Goal: Information Seeking & Learning: Learn about a topic

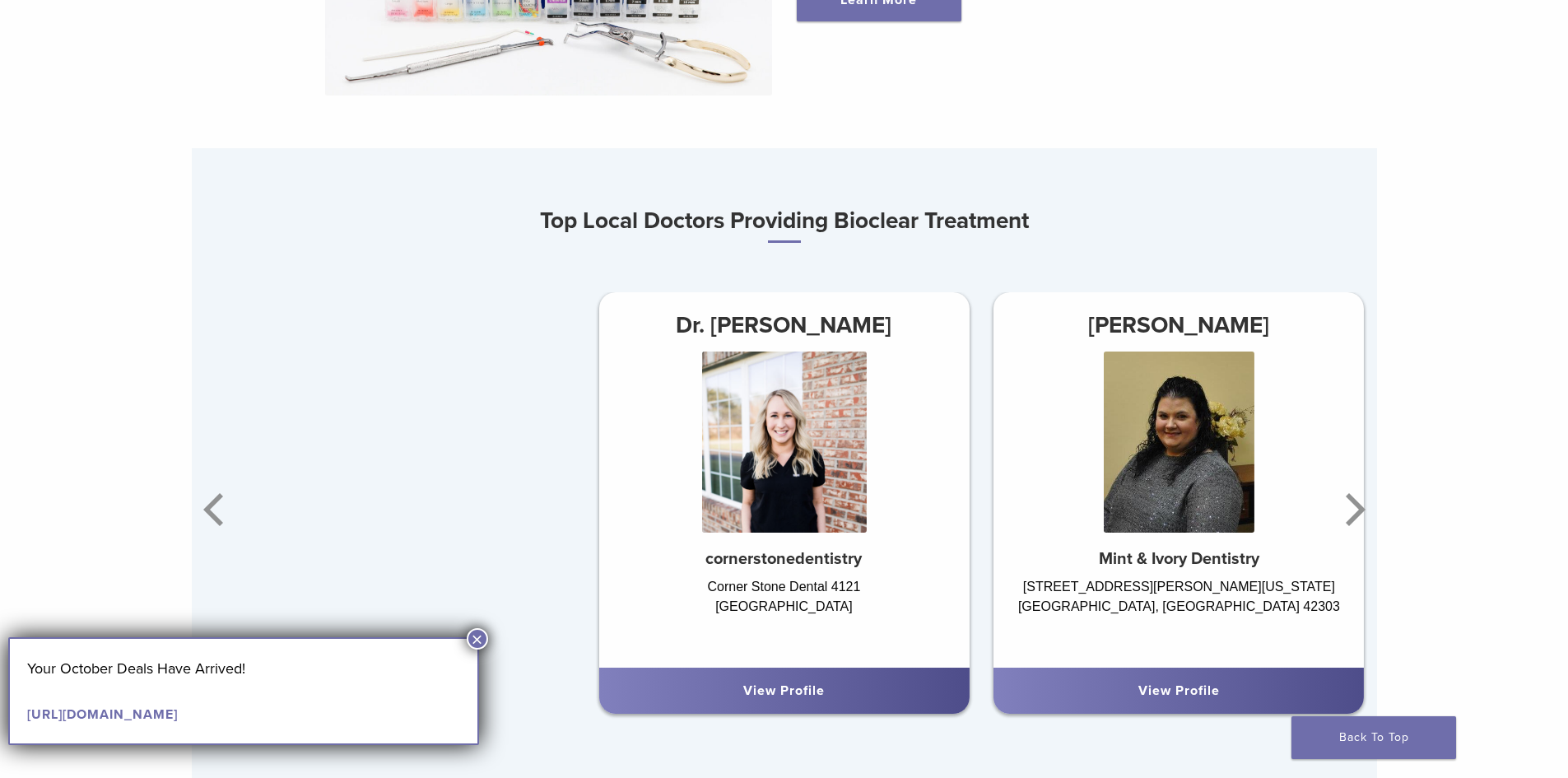
scroll to position [905, 0]
click at [1357, 505] on icon "Next" at bounding box center [1352, 508] width 33 height 99
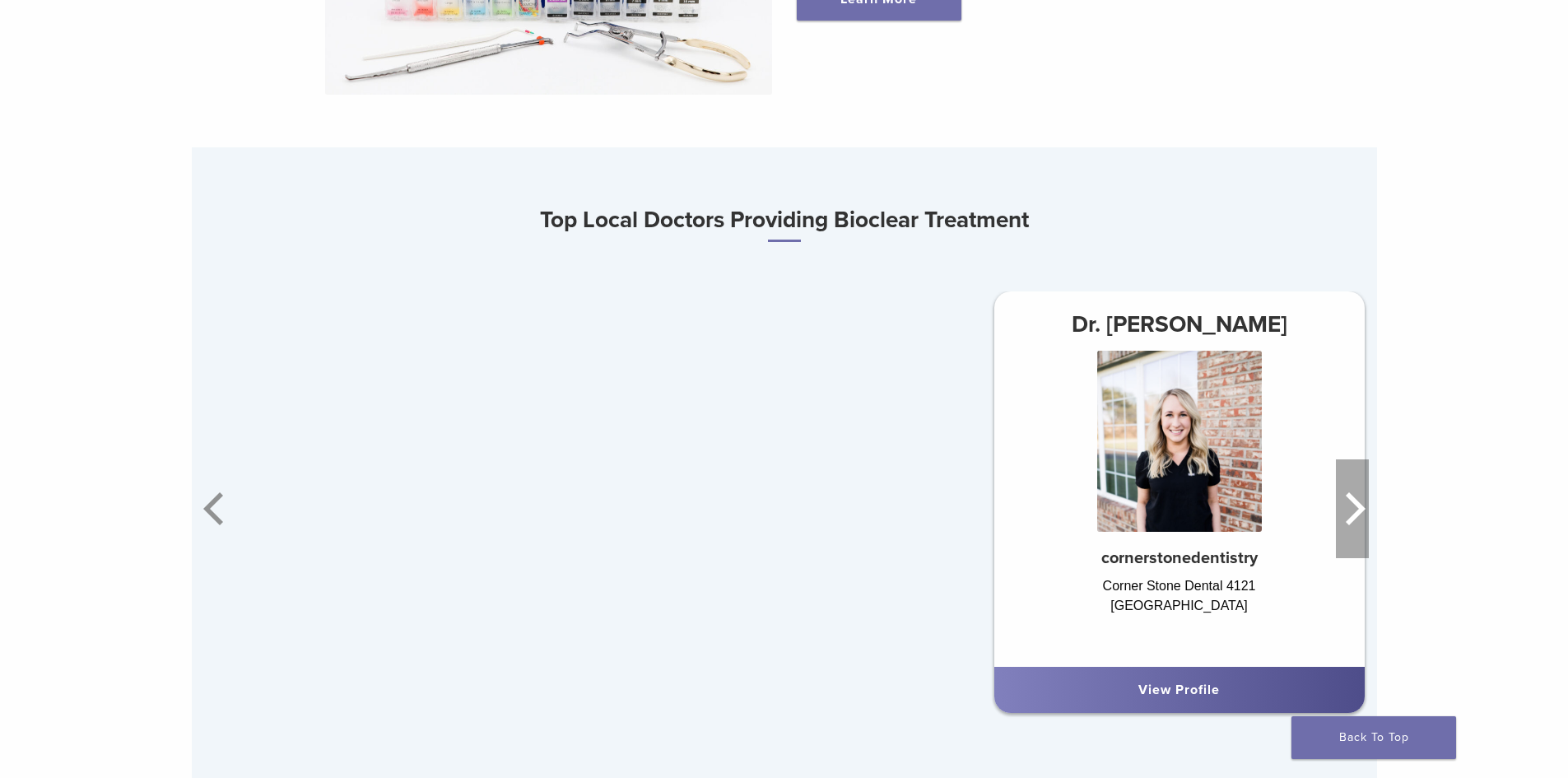
click at [1357, 505] on icon "Next" at bounding box center [1352, 508] width 33 height 99
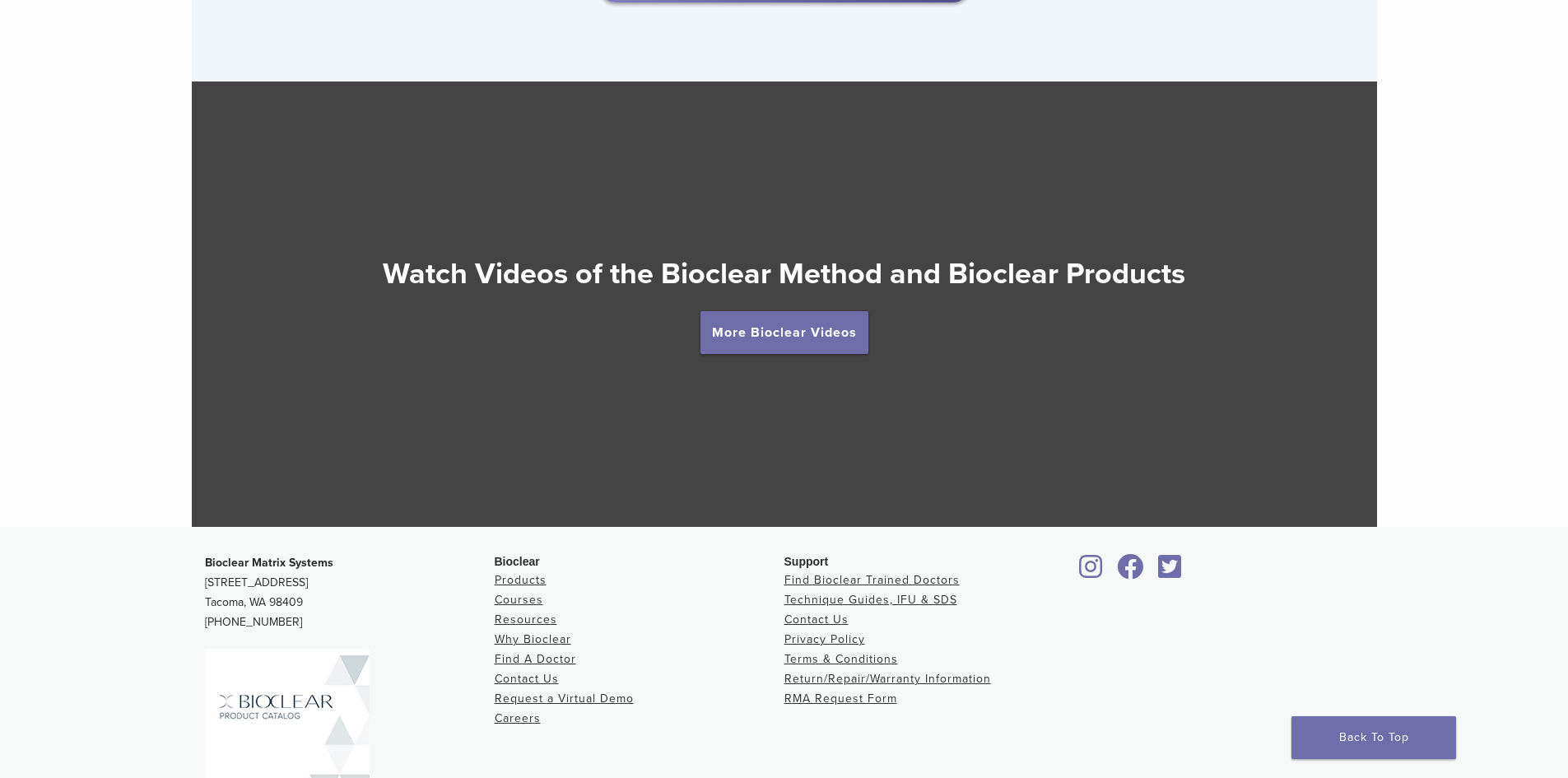
scroll to position [2962, 0]
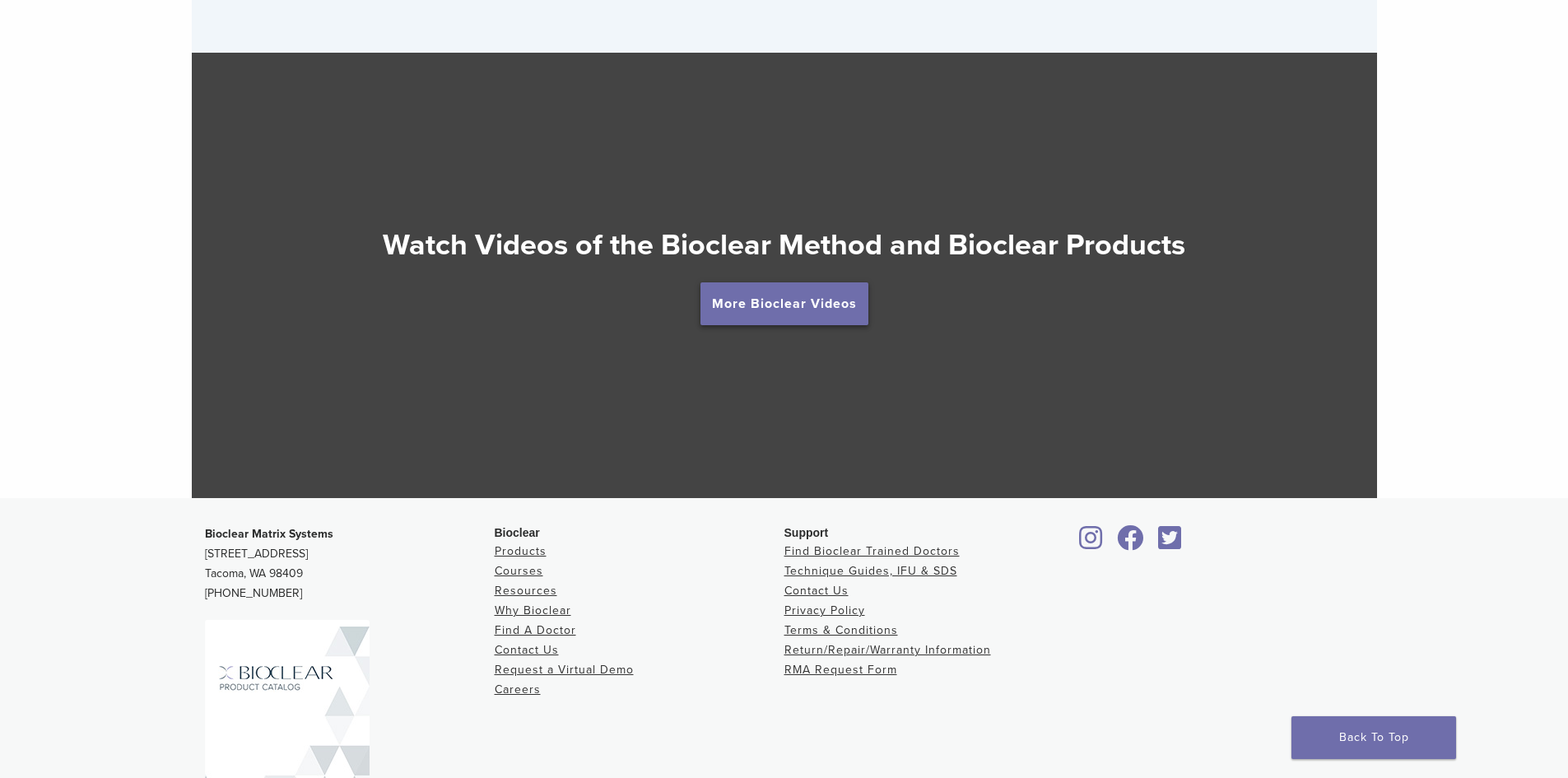
click at [772, 306] on link "More Bioclear Videos" at bounding box center [784, 304] width 168 height 43
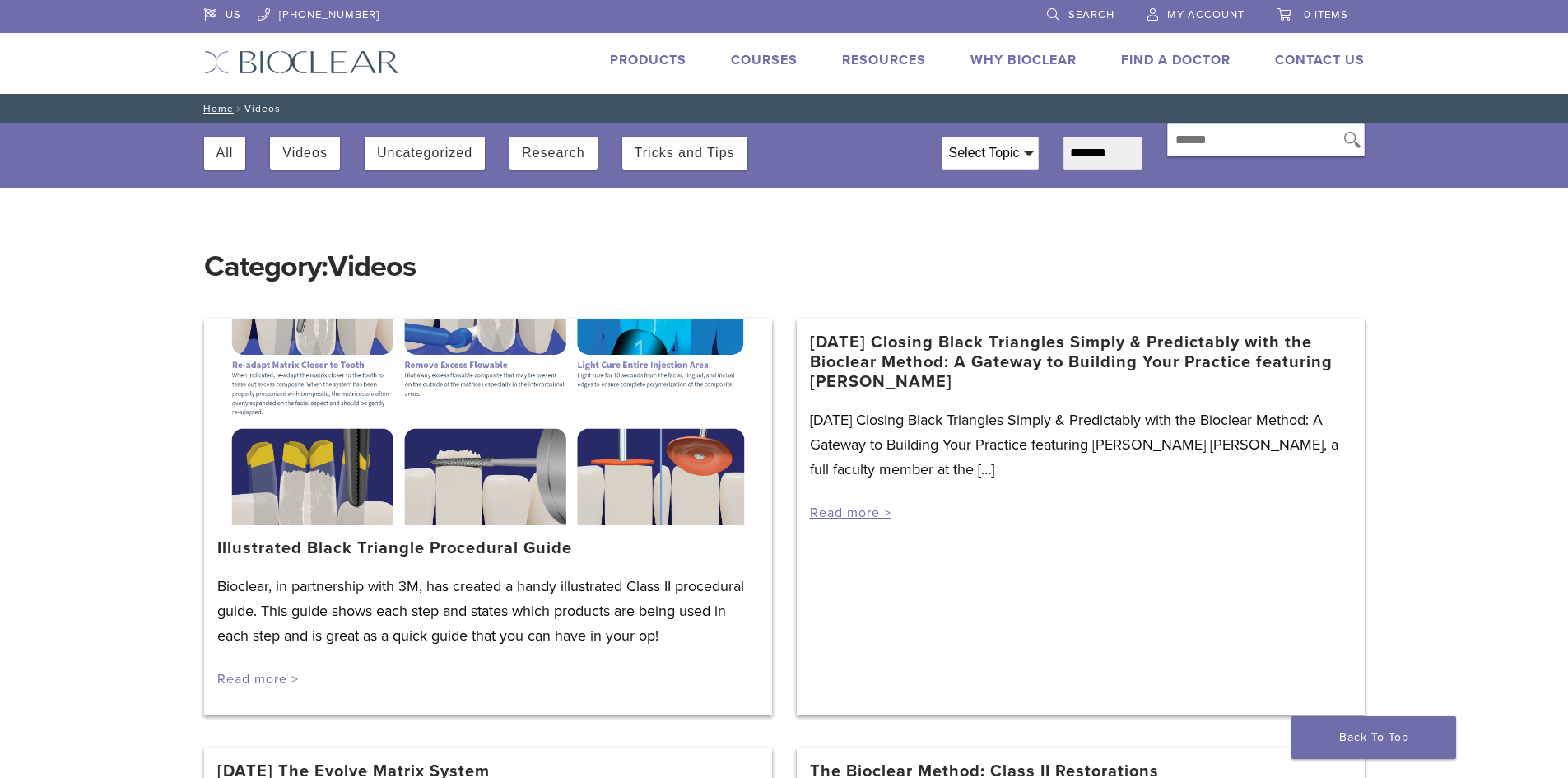
click at [260, 684] on link "Read more >" at bounding box center [258, 678] width 82 height 16
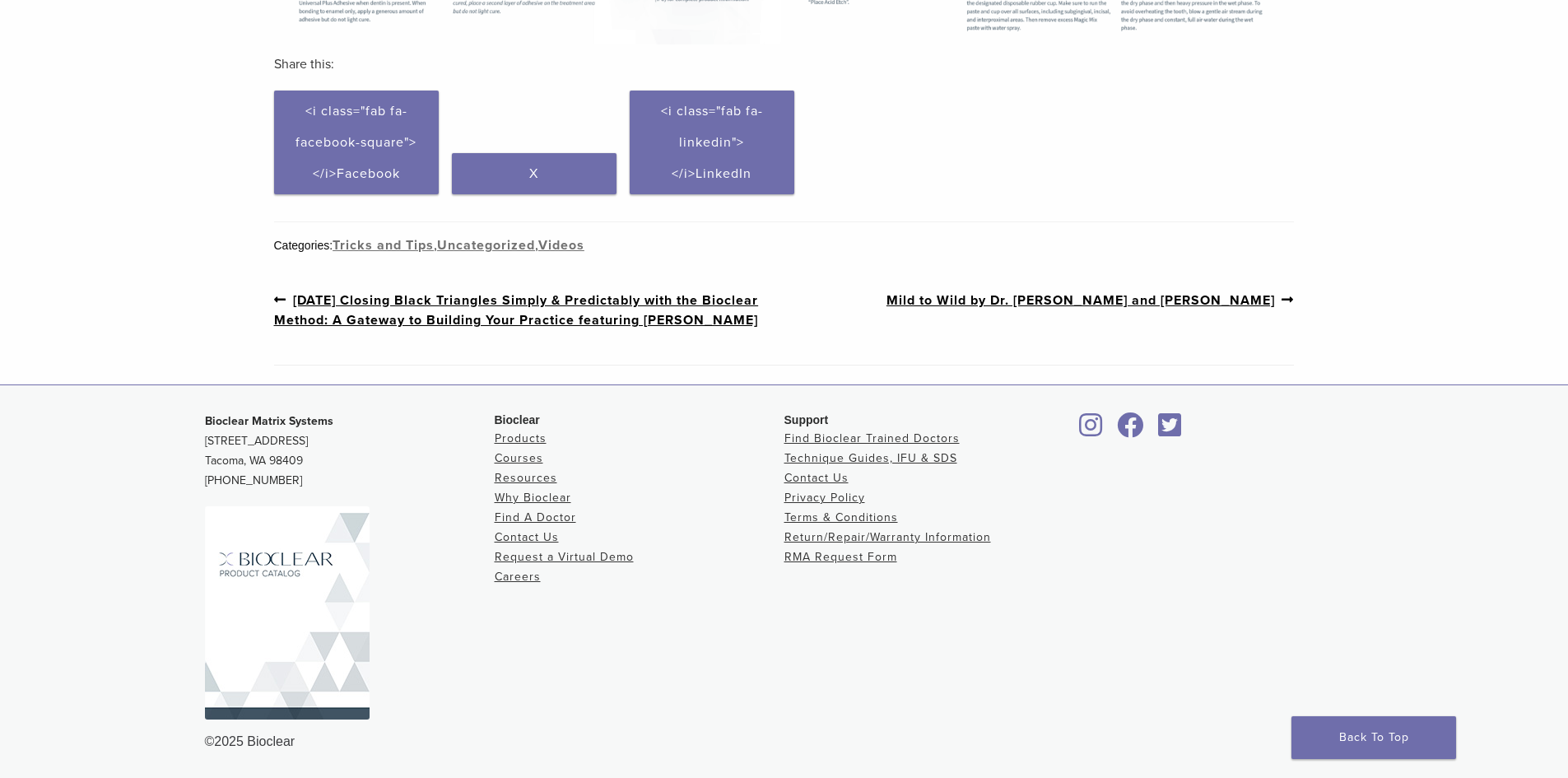
scroll to position [952, 0]
click at [1147, 289] on link "Next post: Mild to Wild by Dr. David Clark and Dr. Charles Regalado" at bounding box center [1090, 300] width 408 height 20
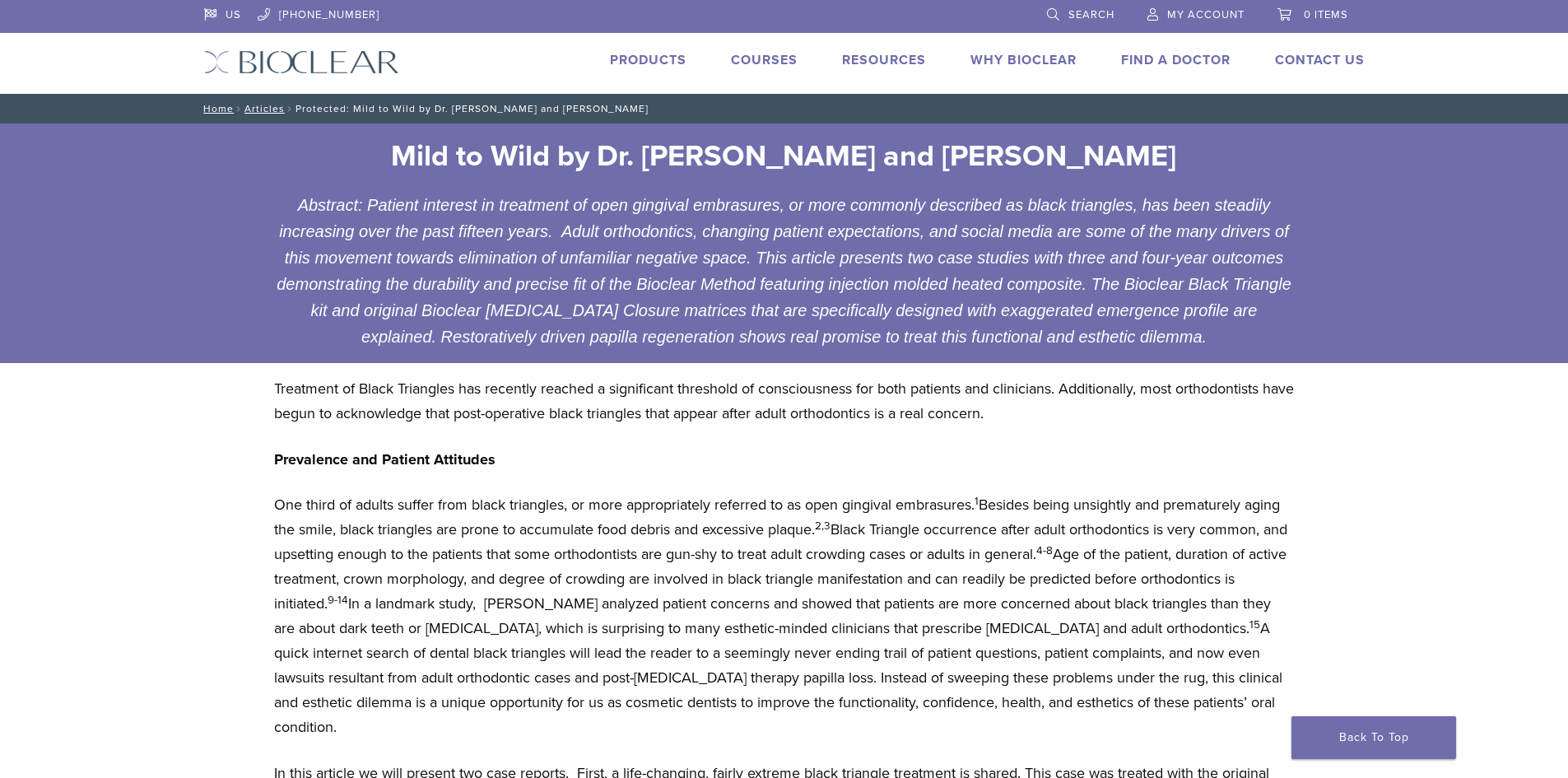
click at [758, 61] on link "Courses" at bounding box center [764, 60] width 66 height 16
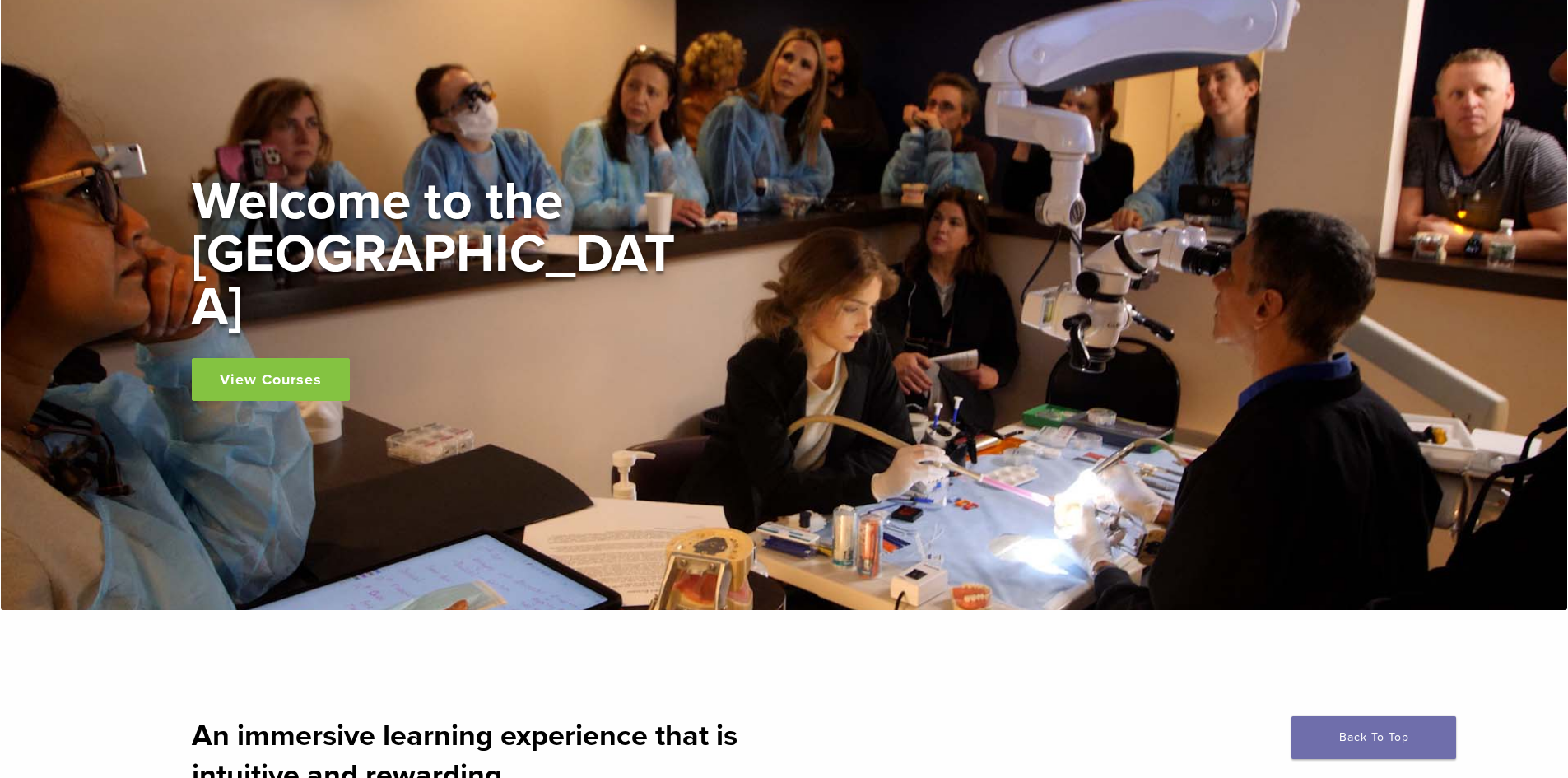
scroll to position [164, 0]
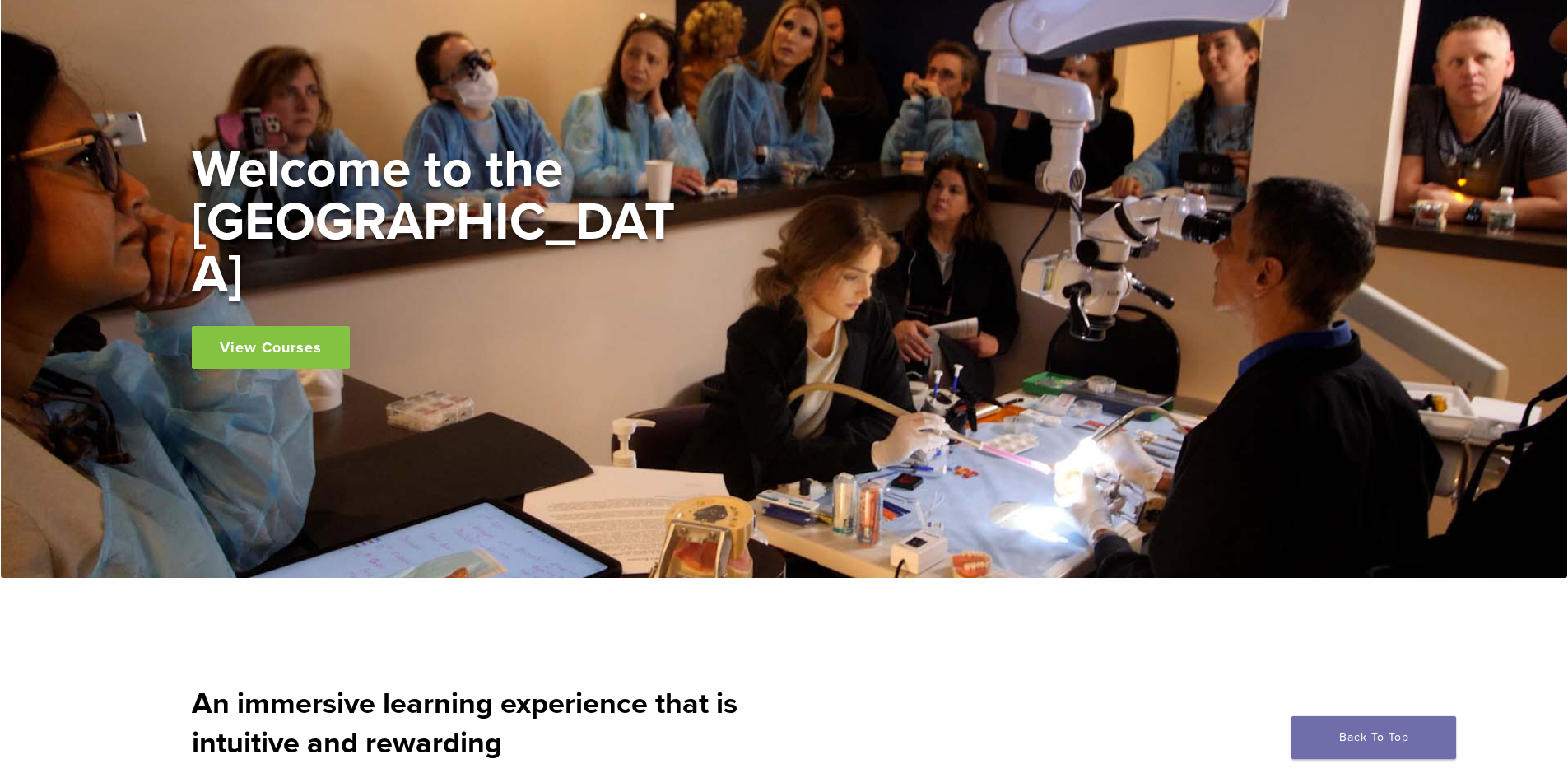
click at [279, 326] on link "View Courses" at bounding box center [271, 347] width 158 height 43
